Goal: Information Seeking & Learning: Learn about a topic

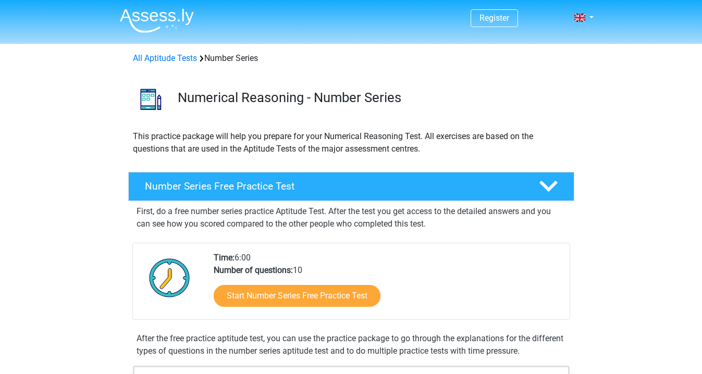
scroll to position [141, 0]
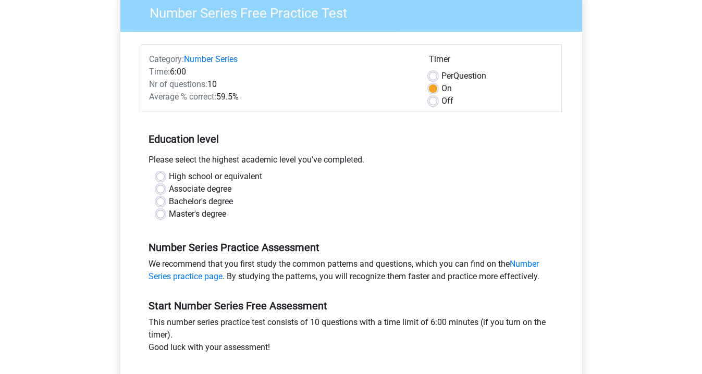
scroll to position [104, 0]
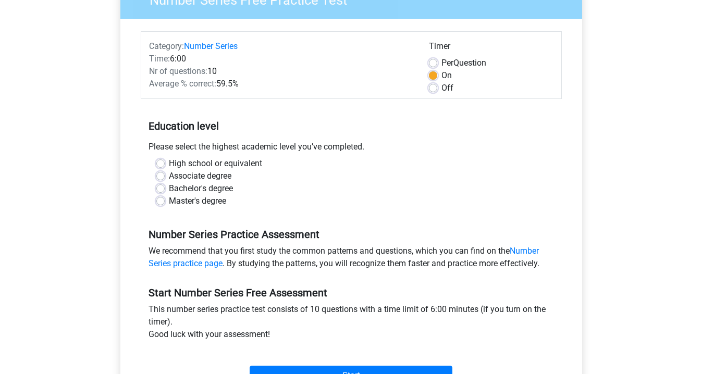
click at [169, 200] on label "Master's degree" at bounding box center [197, 201] width 57 height 13
click at [162, 200] on input "Master's degree" at bounding box center [160, 200] width 8 height 10
radio input "true"
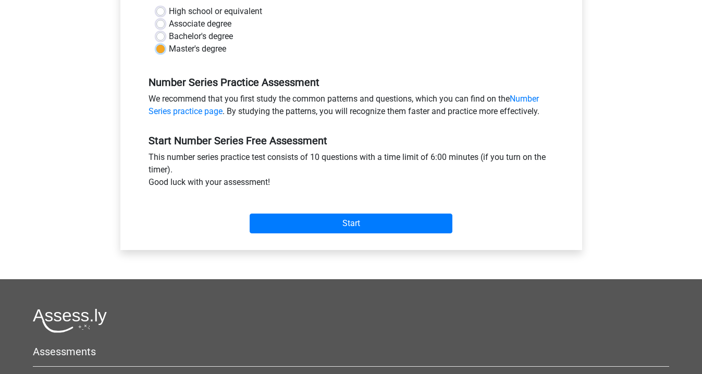
scroll to position [274, 0]
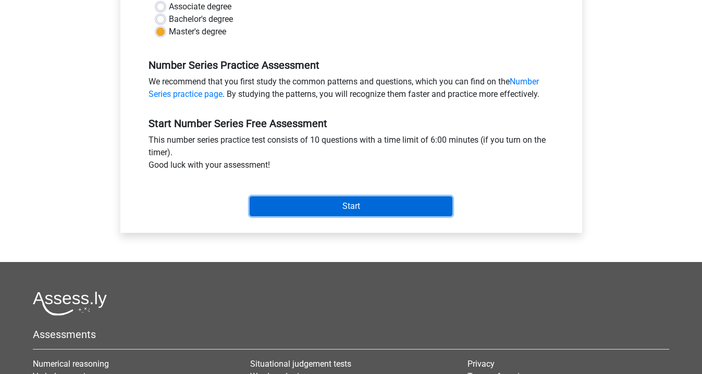
click at [335, 208] on input "Start" at bounding box center [351, 206] width 203 height 20
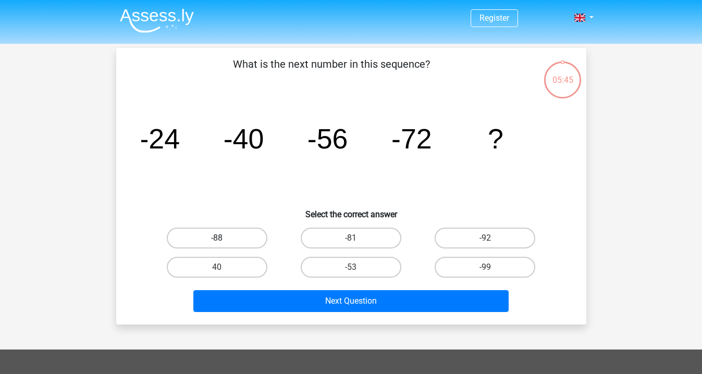
click at [248, 237] on label "-88" at bounding box center [217, 238] width 101 height 21
click at [224, 238] on input "-88" at bounding box center [220, 241] width 7 height 7
radio input "true"
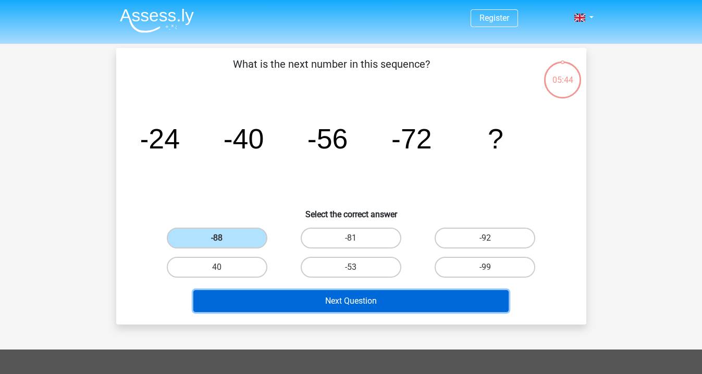
click at [323, 295] on button "Next Question" at bounding box center [350, 301] width 315 height 22
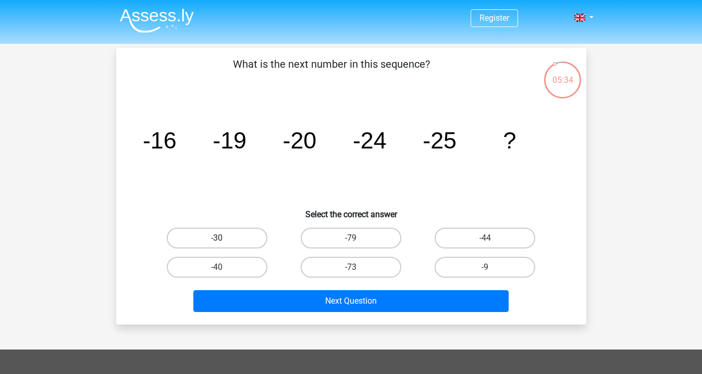
click at [239, 240] on label "-30" at bounding box center [217, 238] width 101 height 21
click at [224, 240] on input "-30" at bounding box center [220, 241] width 7 height 7
radio input "true"
click at [343, 312] on div "Next Question" at bounding box center [351, 303] width 402 height 26
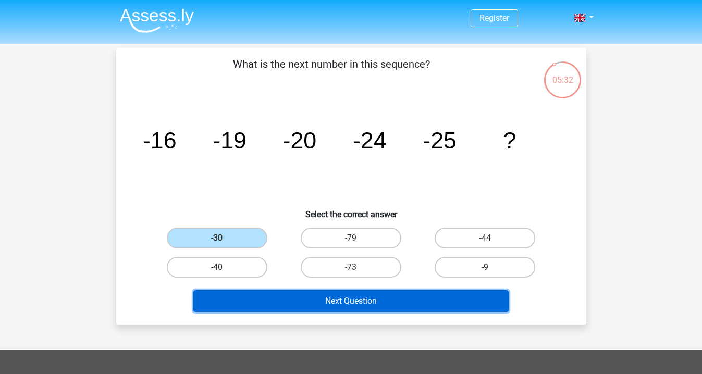
click at [364, 294] on button "Next Question" at bounding box center [350, 301] width 315 height 22
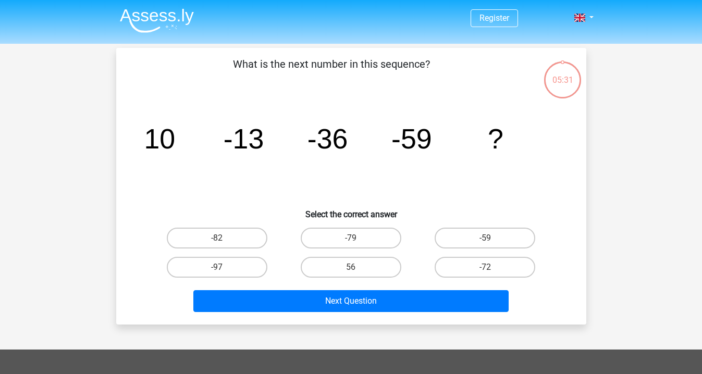
scroll to position [48, 0]
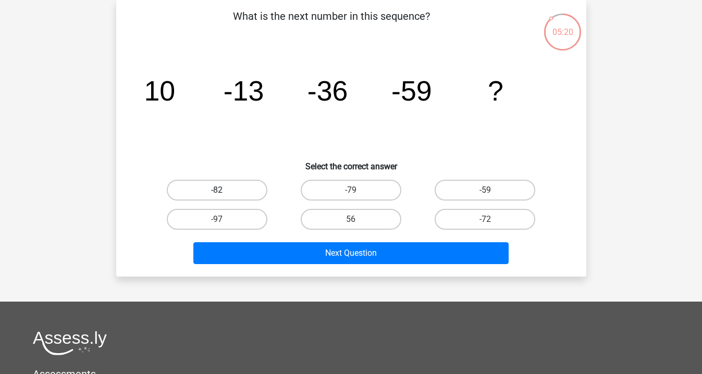
click at [255, 194] on label "-82" at bounding box center [217, 190] width 101 height 21
click at [224, 194] on input "-82" at bounding box center [220, 193] width 7 height 7
radio input "true"
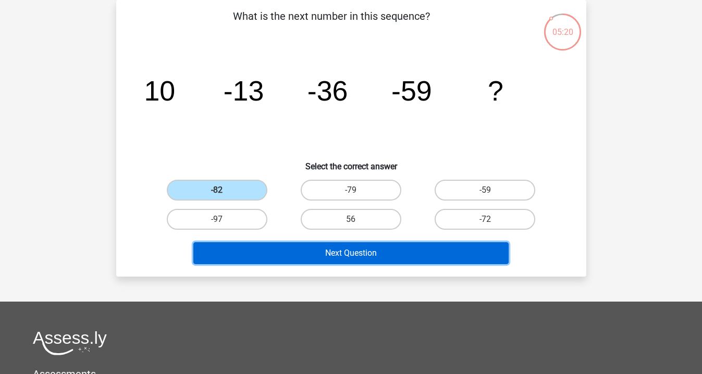
click at [328, 250] on button "Next Question" at bounding box center [350, 253] width 315 height 22
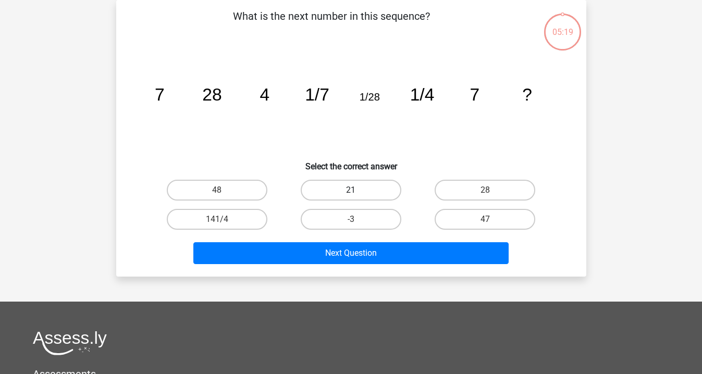
scroll to position [0, 0]
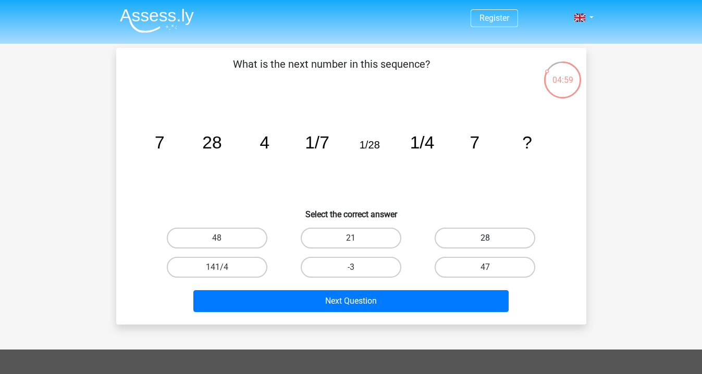
click at [481, 243] on label "28" at bounding box center [485, 238] width 101 height 21
click at [485, 243] on input "28" at bounding box center [488, 241] width 7 height 7
radio input "true"
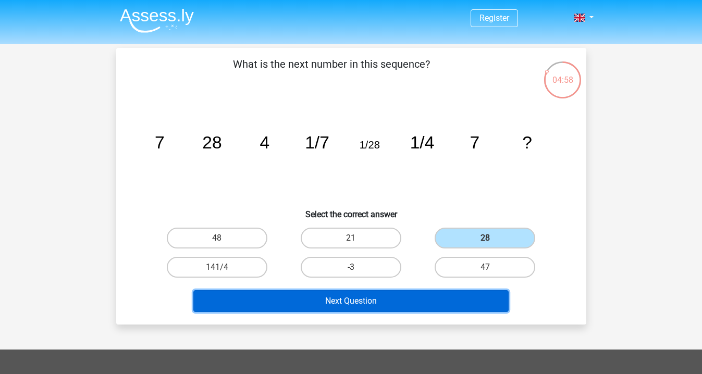
click at [383, 297] on button "Next Question" at bounding box center [350, 301] width 315 height 22
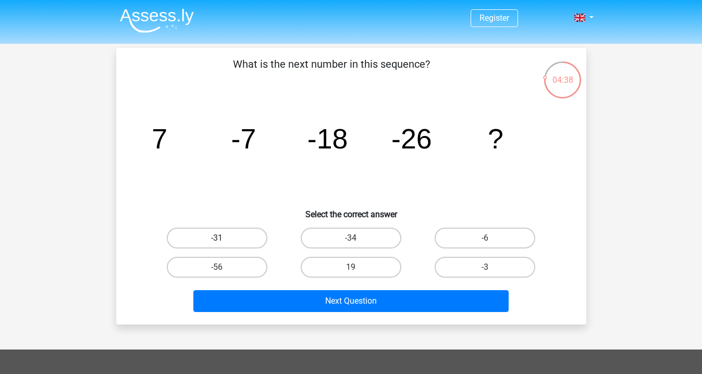
click at [248, 236] on label "-31" at bounding box center [217, 238] width 101 height 21
click at [224, 238] on input "-31" at bounding box center [220, 241] width 7 height 7
radio input "true"
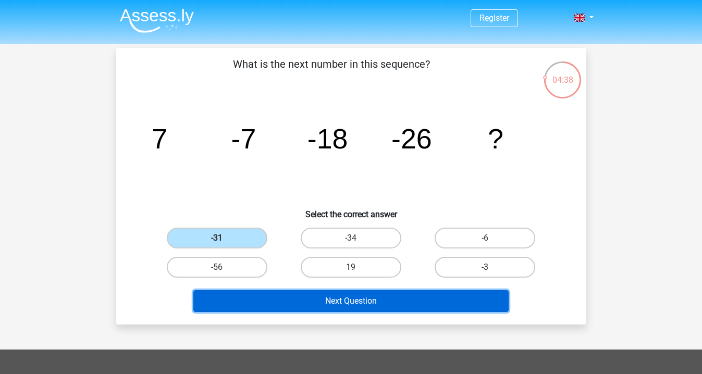
click at [365, 299] on button "Next Question" at bounding box center [350, 301] width 315 height 22
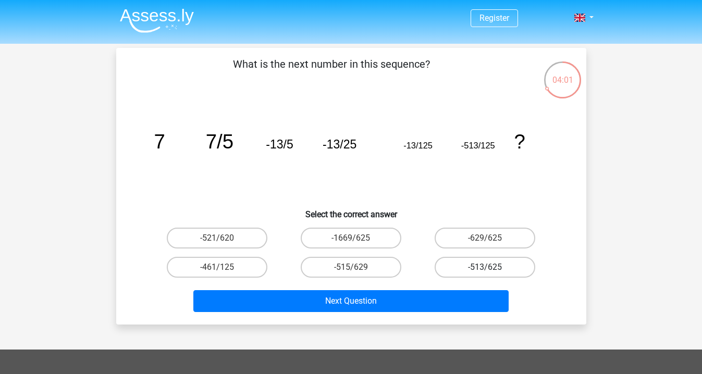
click at [474, 268] on label "-513/625" at bounding box center [485, 267] width 101 height 21
click at [485, 268] on input "-513/625" at bounding box center [488, 270] width 7 height 7
radio input "true"
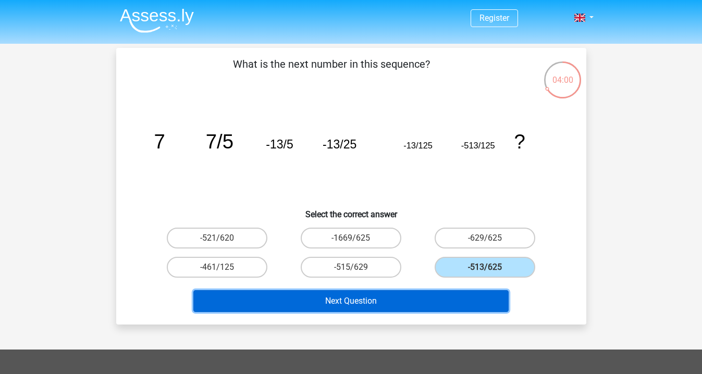
click at [432, 305] on button "Next Question" at bounding box center [350, 301] width 315 height 22
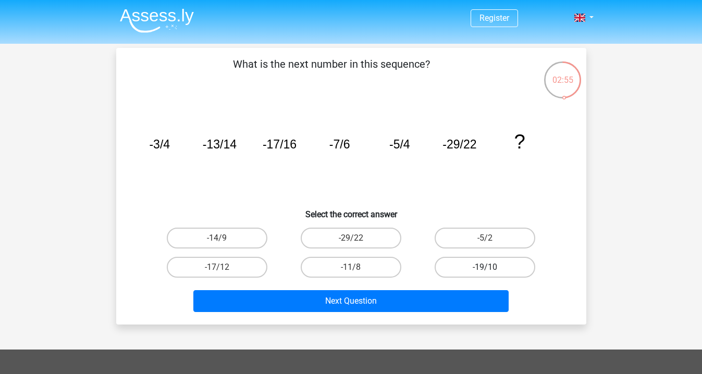
click at [451, 261] on label "-19/10" at bounding box center [485, 267] width 101 height 21
click at [485, 267] on input "-19/10" at bounding box center [488, 270] width 7 height 7
radio input "true"
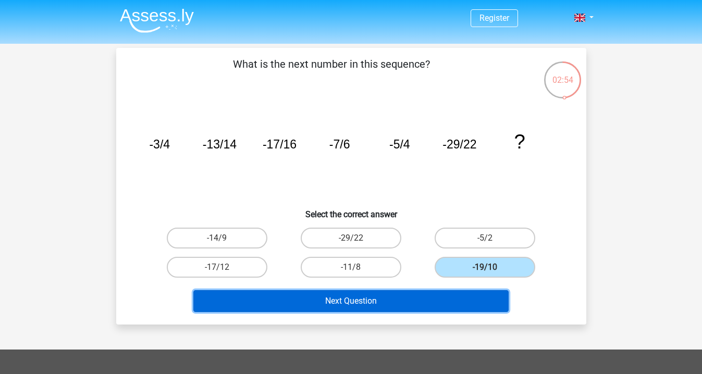
click at [381, 293] on button "Next Question" at bounding box center [350, 301] width 315 height 22
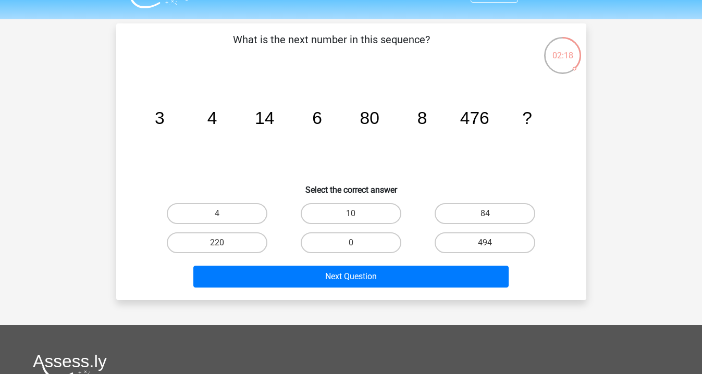
scroll to position [20, 0]
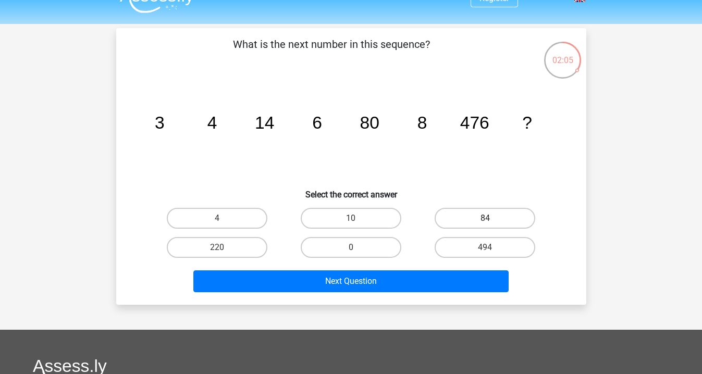
click at [466, 217] on label "84" at bounding box center [485, 218] width 101 height 21
click at [485, 218] on input "84" at bounding box center [488, 221] width 7 height 7
radio input "true"
click at [471, 245] on label "494" at bounding box center [485, 247] width 101 height 21
click at [485, 248] on input "494" at bounding box center [488, 251] width 7 height 7
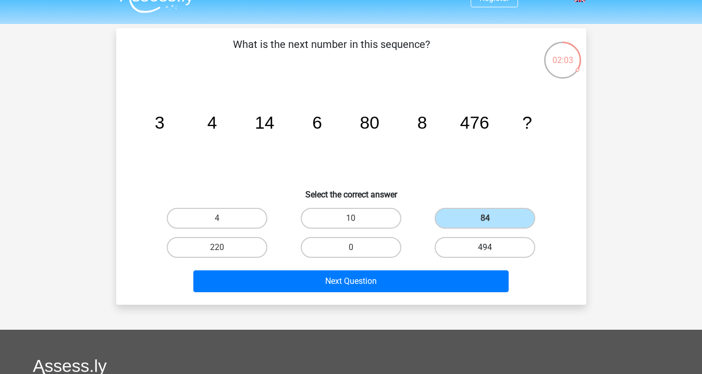
radio input "true"
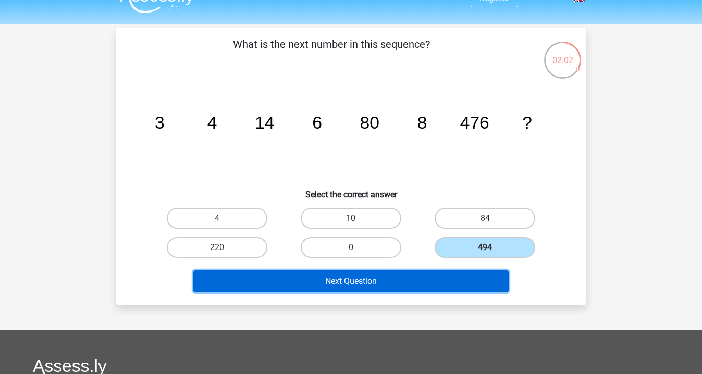
click at [422, 274] on button "Next Question" at bounding box center [350, 281] width 315 height 22
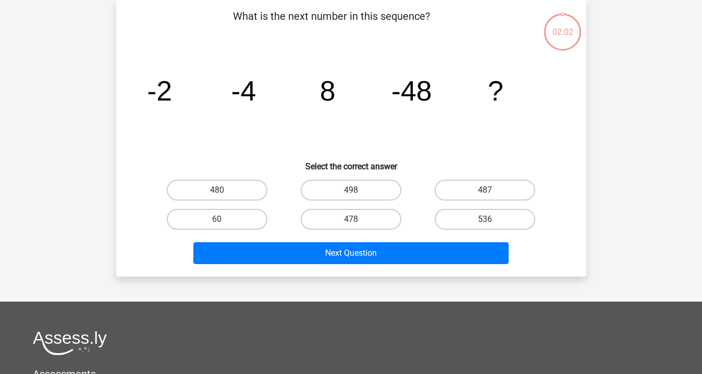
scroll to position [0, 0]
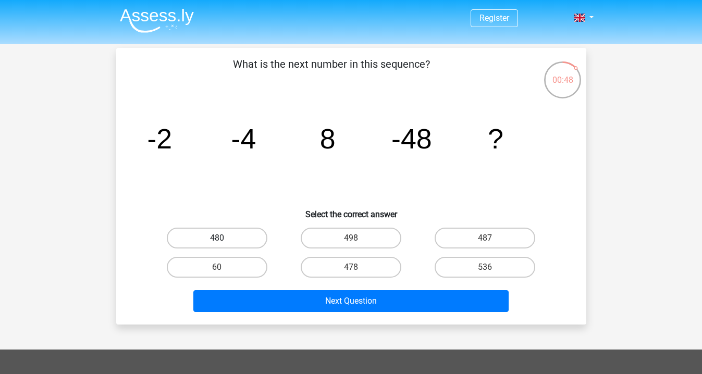
click at [241, 233] on label "480" at bounding box center [217, 238] width 101 height 21
click at [224, 238] on input "480" at bounding box center [220, 241] width 7 height 7
radio input "true"
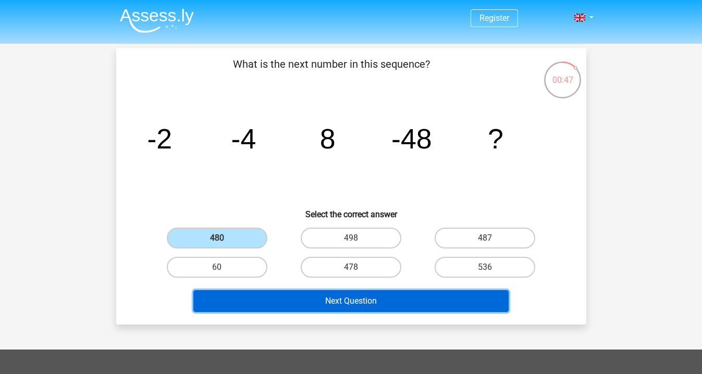
click at [402, 303] on button "Next Question" at bounding box center [350, 301] width 315 height 22
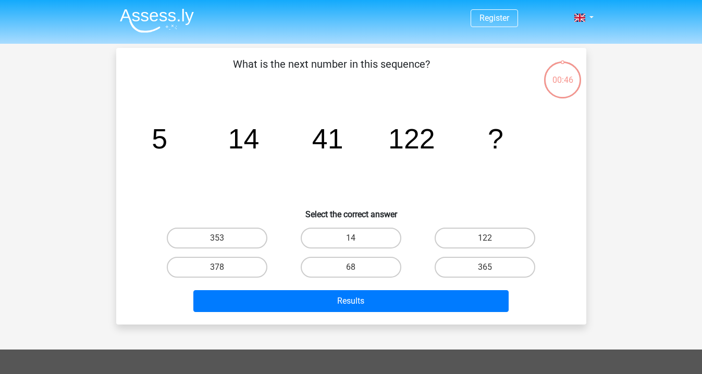
scroll to position [48, 0]
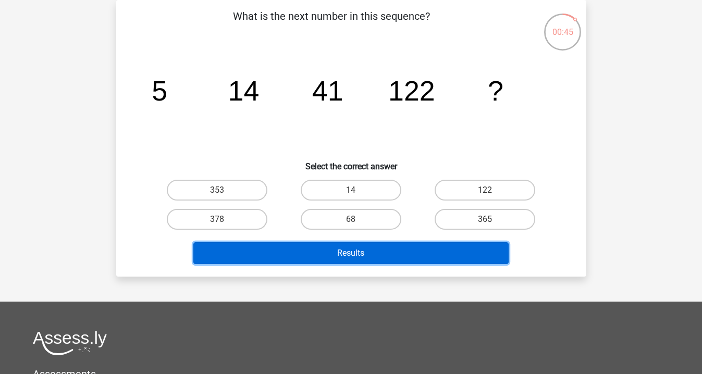
click at [396, 254] on button "Results" at bounding box center [350, 253] width 315 height 22
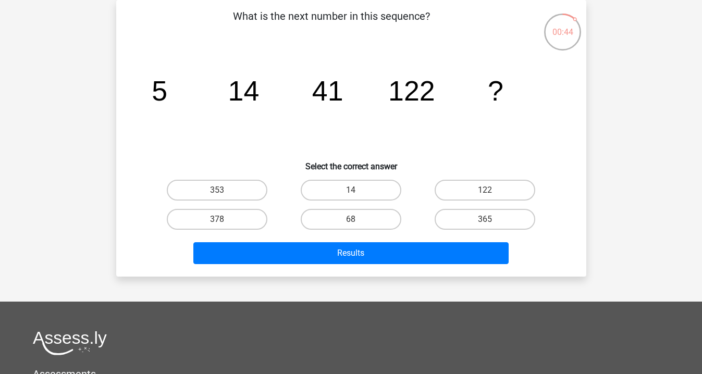
scroll to position [0, 0]
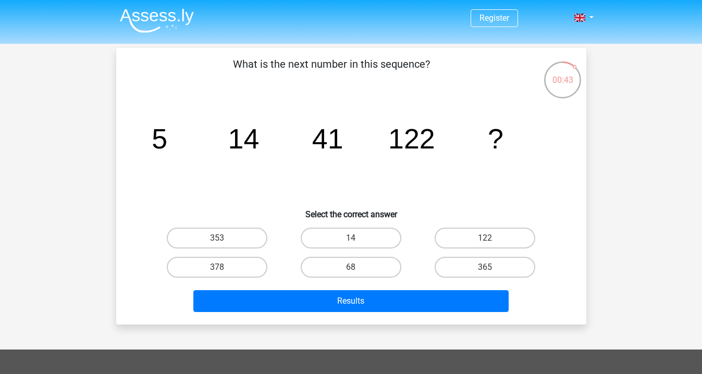
click at [260, 168] on icon "image/svg+xml 5 14 41 122 ?" at bounding box center [351, 148] width 420 height 105
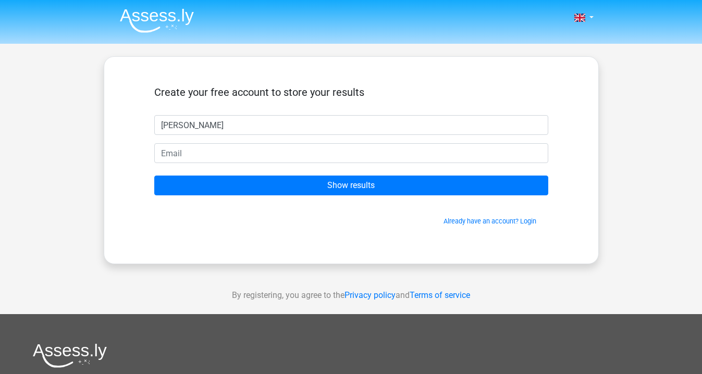
type input "george"
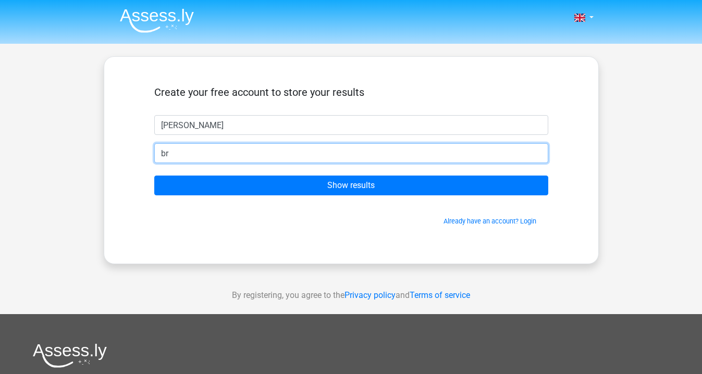
type input "bramptonlives@hotmail.co.uk"
click at [154, 176] on input "Show results" at bounding box center [351, 186] width 394 height 20
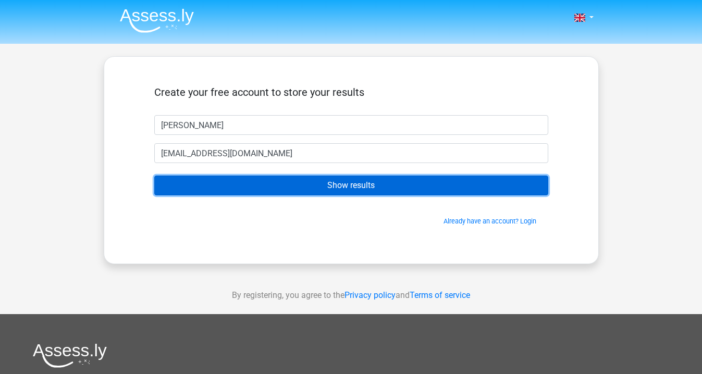
click at [363, 187] on input "Show results" at bounding box center [351, 186] width 394 height 20
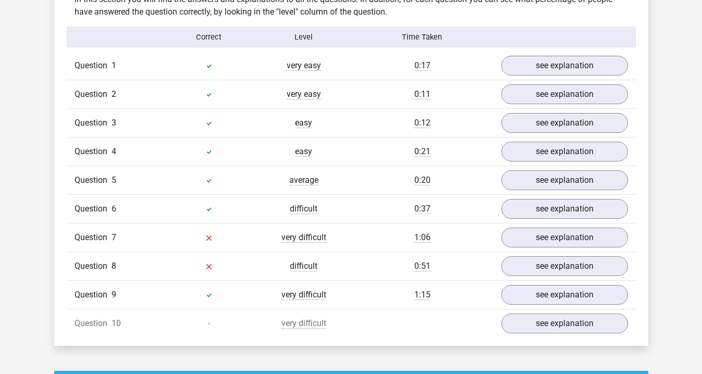
scroll to position [823, 0]
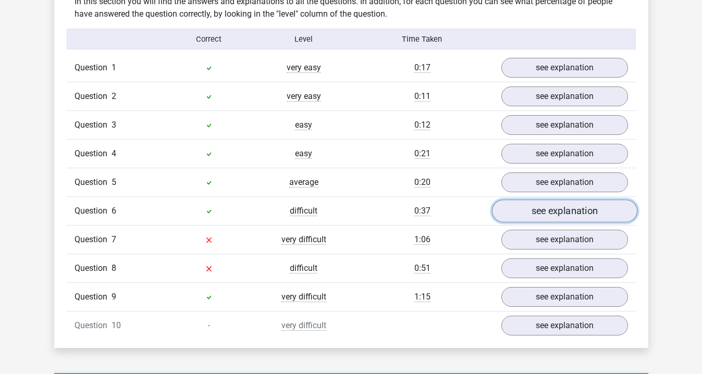
click at [537, 208] on link "see explanation" at bounding box center [563, 211] width 145 height 23
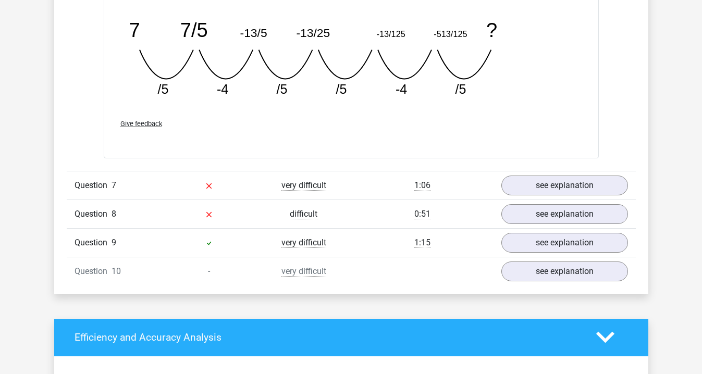
scroll to position [1346, 0]
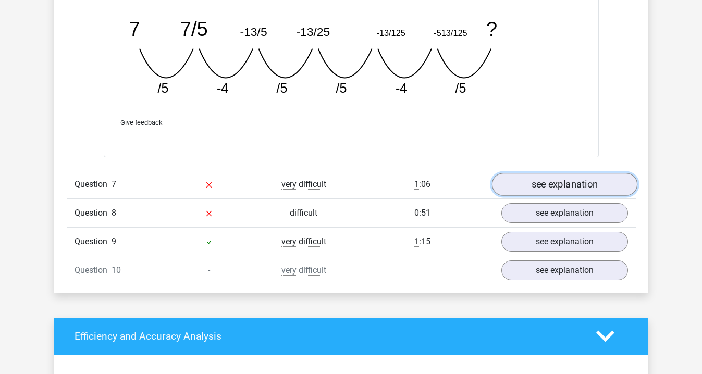
click at [534, 181] on link "see explanation" at bounding box center [563, 184] width 145 height 23
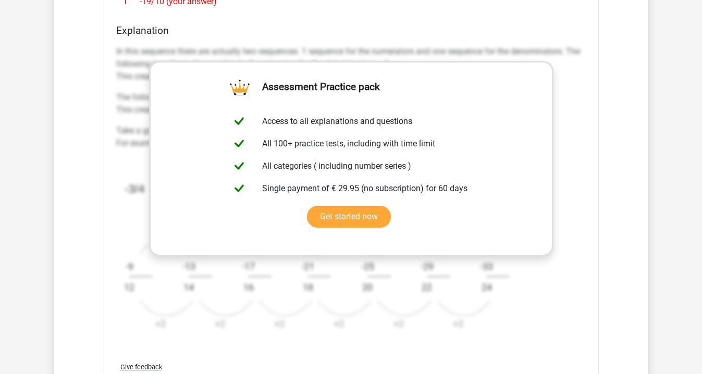
scroll to position [1780, 0]
